Goal: Check status: Check status

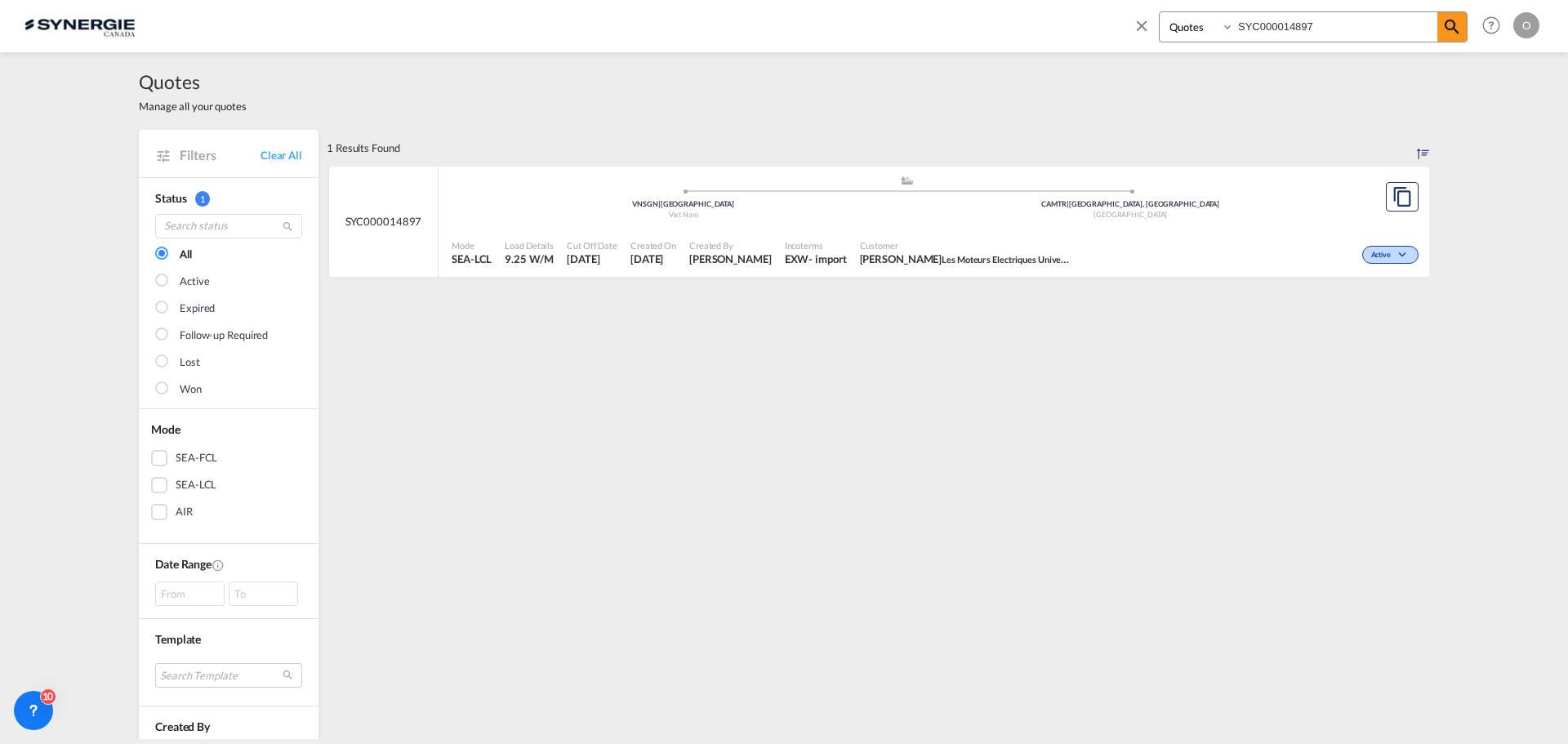
select select "Quotes"
drag, startPoint x: 1345, startPoint y: 28, endPoint x: 1036, endPoint y: 39, distance: 309.2
click at [1036, 39] on div "Bookings Quotes Enquiries SYC000014897 Help Resources Product Release O My Prof…" at bounding box center [784, 25] width 1519 height 51
paste input "3666"
type input "SYC000013666"
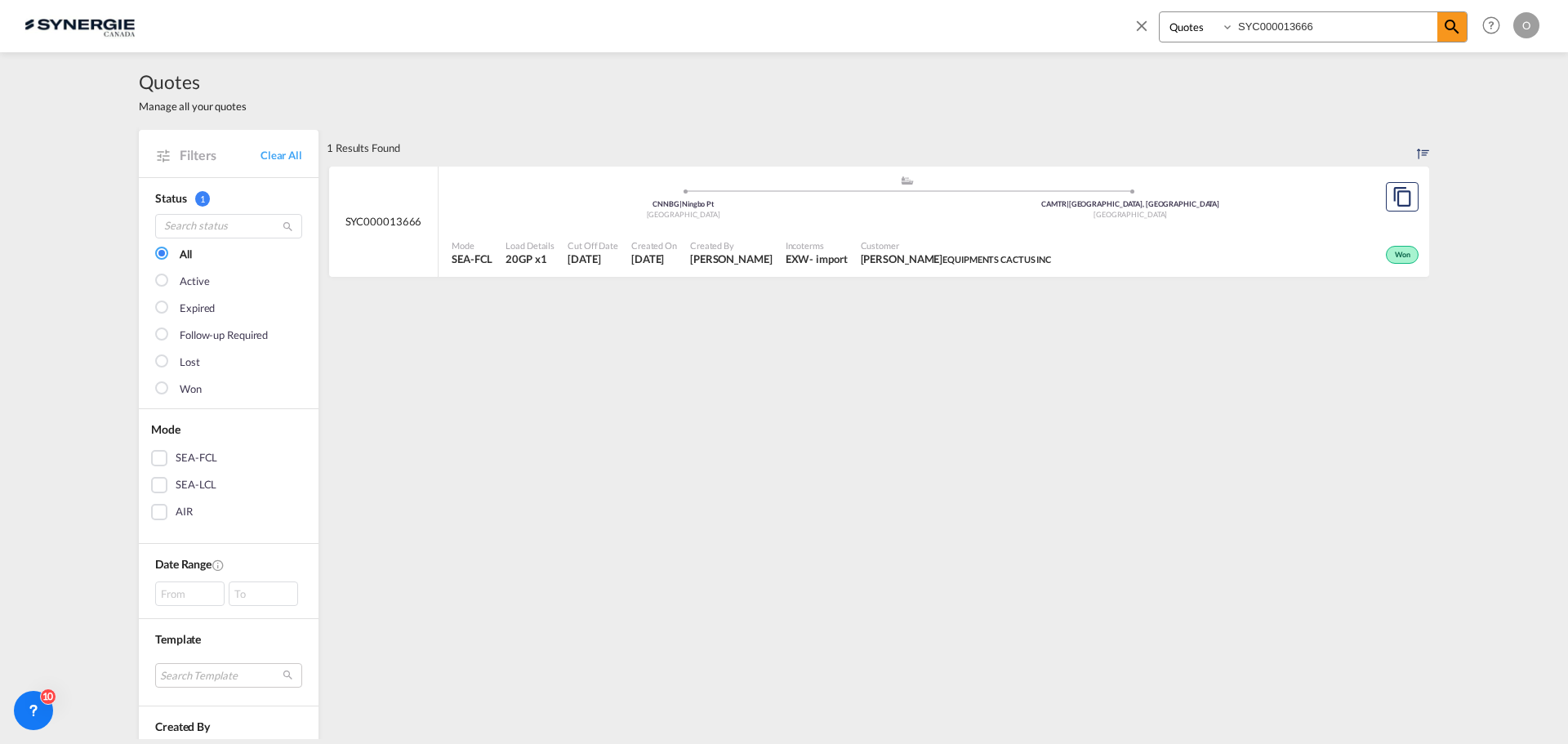
click at [611, 261] on span "[DATE]" at bounding box center [593, 258] width 51 height 15
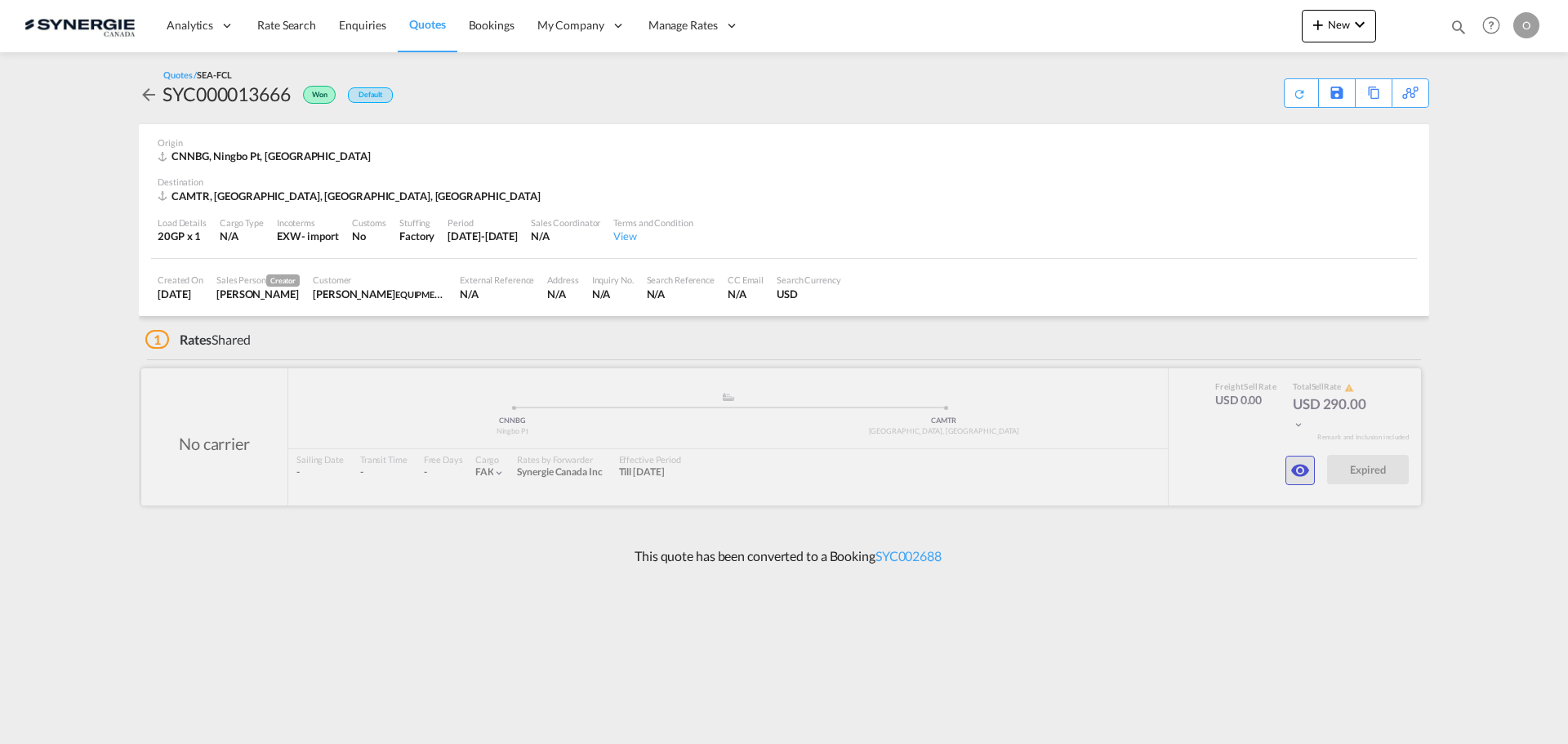
click at [1298, 468] on md-icon "icon-eye" at bounding box center [1300, 471] width 19 height 19
